Goal: Information Seeking & Learning: Learn about a topic

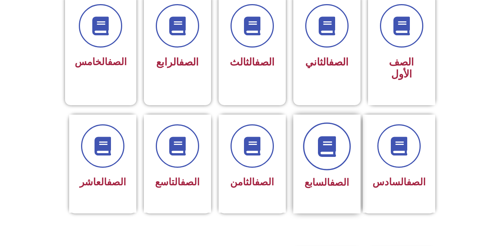
scroll to position [215, 0]
click at [339, 141] on span at bounding box center [327, 147] width 48 height 48
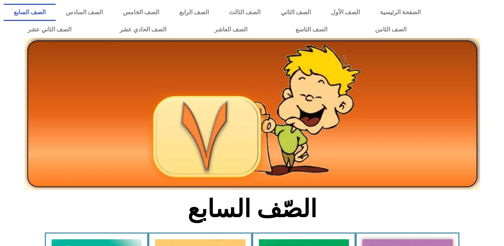
click at [339, 141] on img at bounding box center [252, 114] width 456 height 152
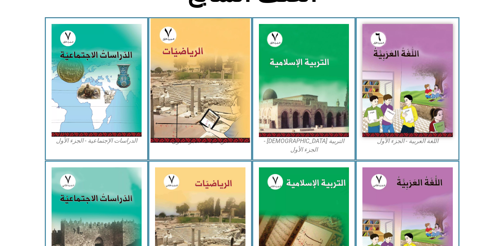
click at [204, 87] on img at bounding box center [200, 80] width 99 height 124
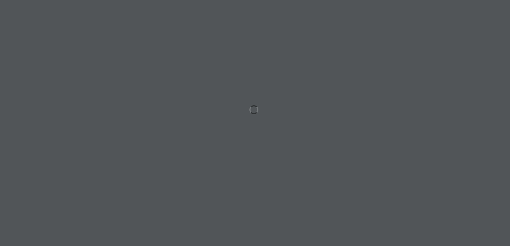
click at [204, 87] on div at bounding box center [255, 123] width 510 height 246
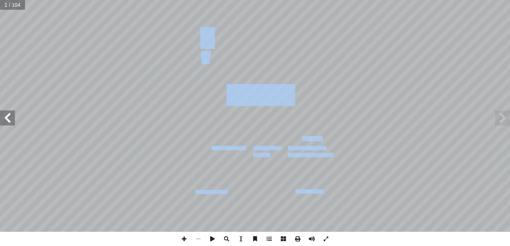
click at [5, 112] on span at bounding box center [7, 117] width 15 height 15
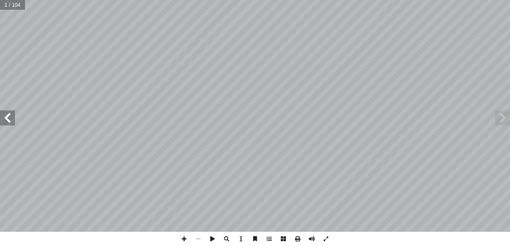
click at [5, 112] on span at bounding box center [7, 117] width 15 height 15
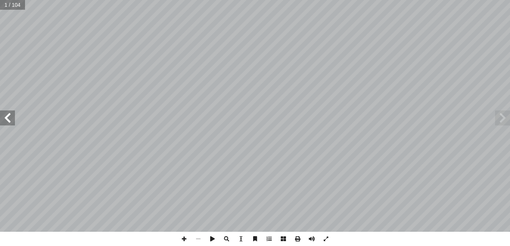
click at [5, 112] on span at bounding box center [7, 117] width 15 height 15
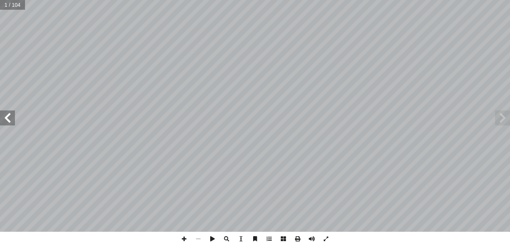
click at [5, 112] on span at bounding box center [7, 117] width 15 height 15
click at [10, 112] on span at bounding box center [7, 117] width 15 height 15
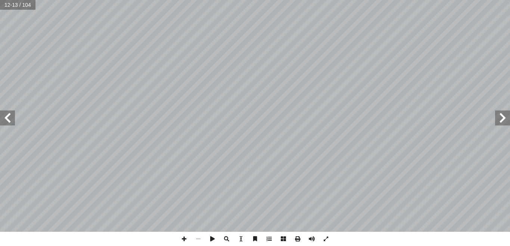
click at [10, 112] on span at bounding box center [7, 117] width 15 height 15
click at [501, 116] on span at bounding box center [503, 117] width 15 height 15
click at [11, 115] on span at bounding box center [7, 117] width 15 height 15
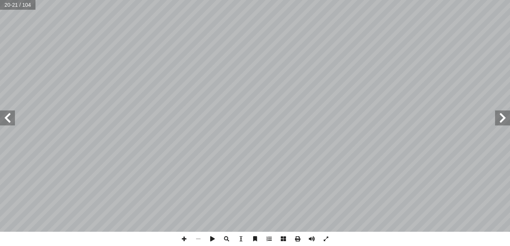
click at [11, 115] on span at bounding box center [7, 117] width 15 height 15
click at [181, 240] on span at bounding box center [184, 238] width 14 height 14
click at [311, 68] on html "الصفحة الرئيسية الصف الأول الصف الثاني الصف الثالث الصف الرابع الصف الخامس الصف…" at bounding box center [255, 34] width 510 height 68
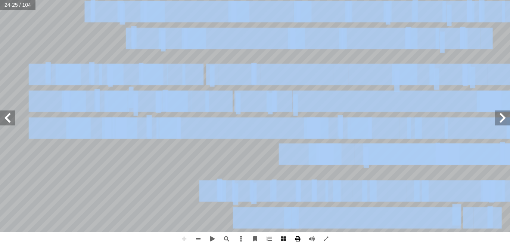
click at [295, 244] on div "20 [PERSON_NAME] :) 9 نشاط ( : ُ كمل أ ا :) نشاط (١٠ :) نشاط ([DATE] ُ جابت إ ا…" at bounding box center [255, 123] width 510 height 246
